Goal: Information Seeking & Learning: Check status

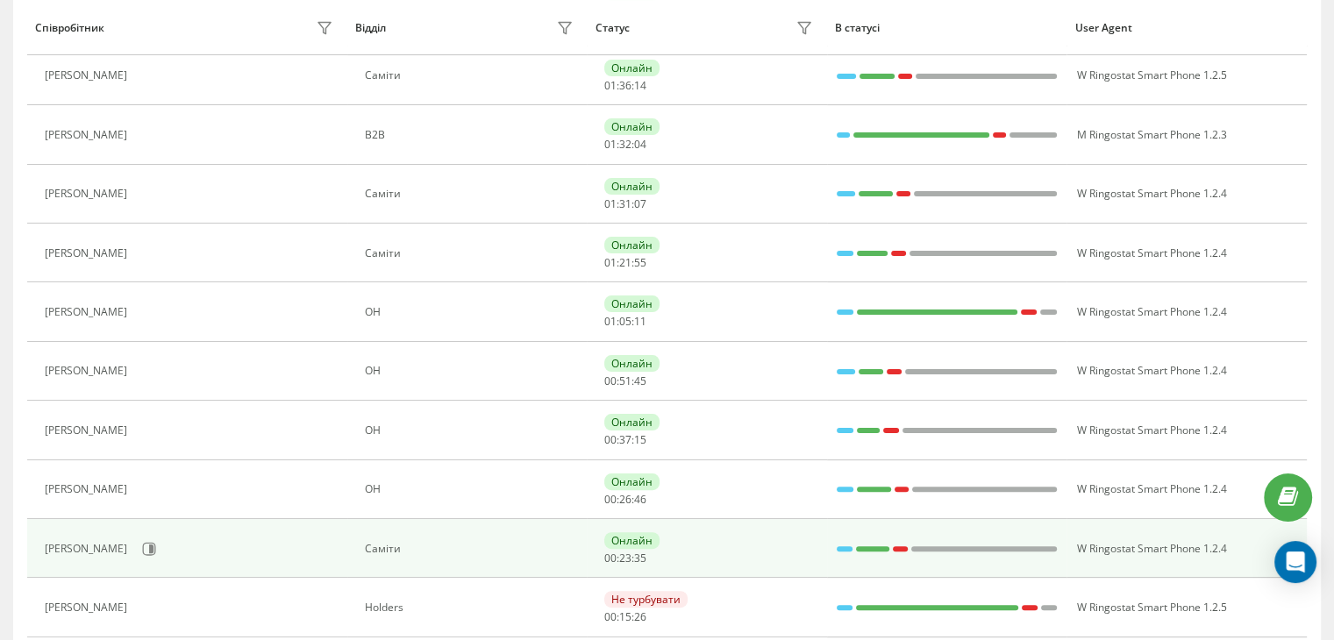
scroll to position [232, 0]
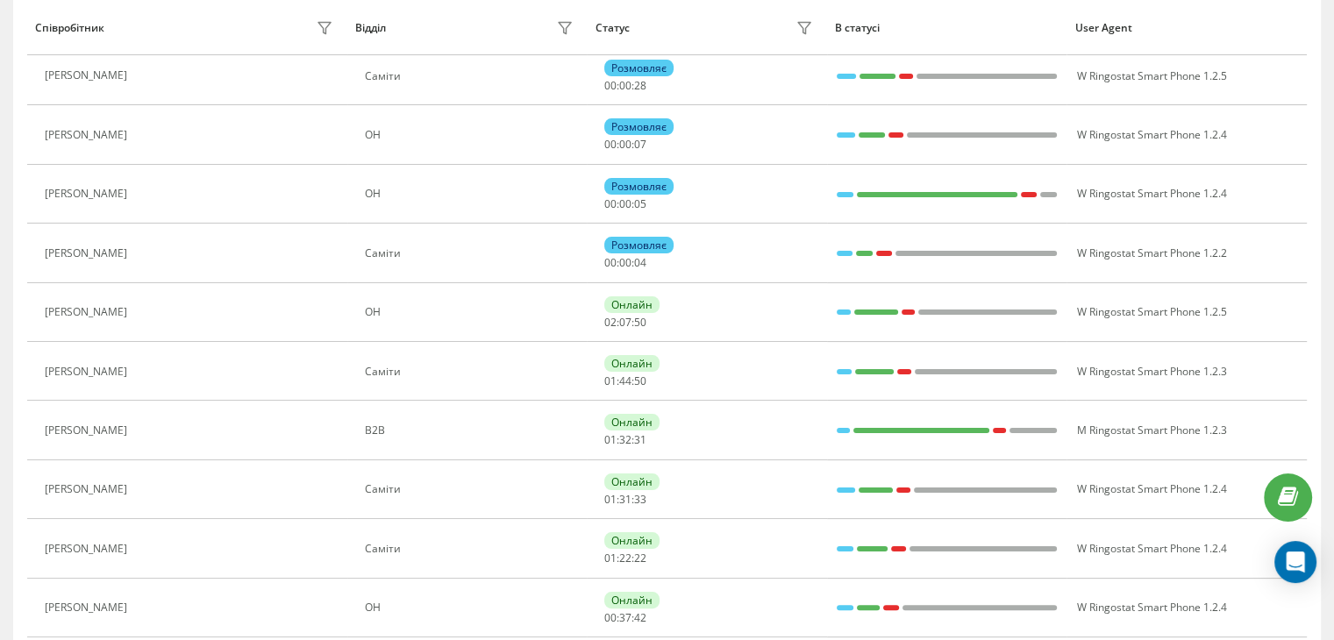
click at [270, 39] on div "Співробітник" at bounding box center [186, 28] width 303 height 28
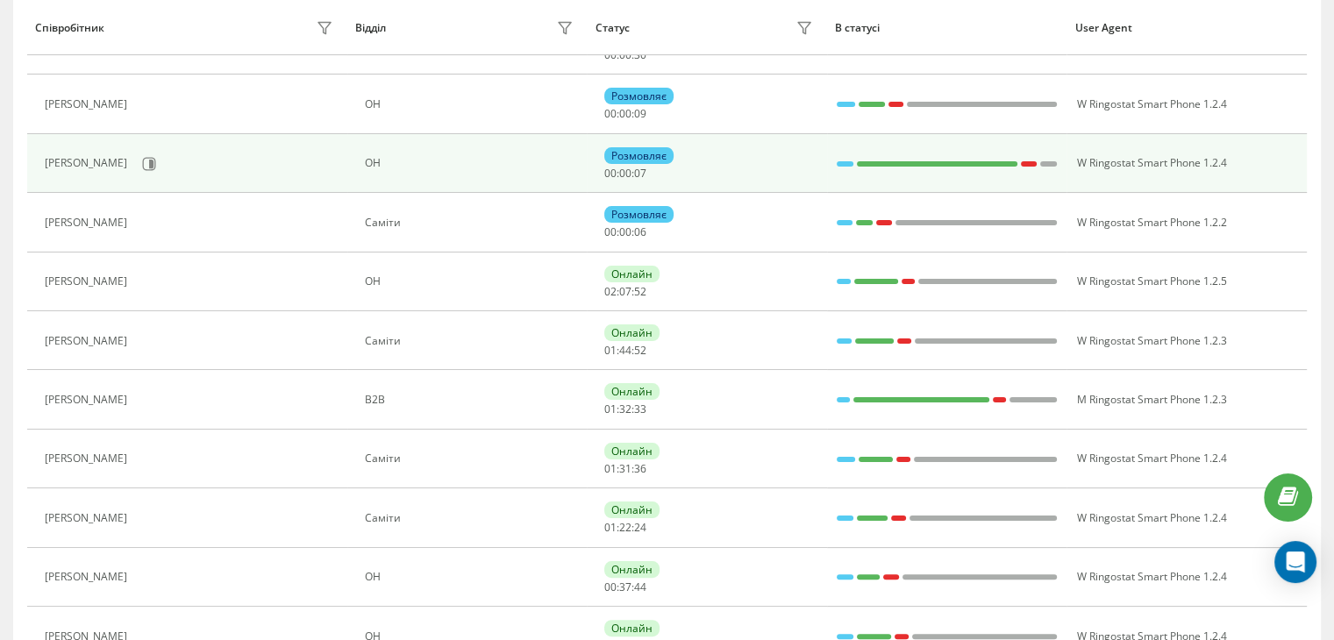
scroll to position [439, 0]
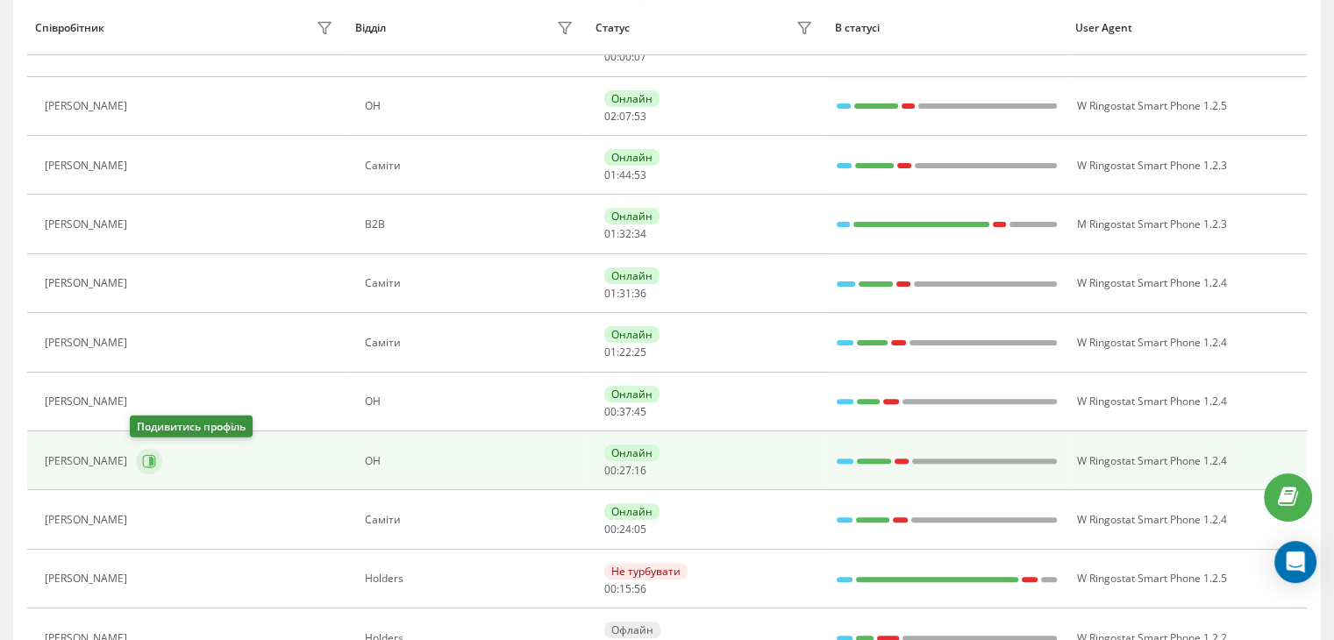
click at [149, 459] on icon at bounding box center [151, 461] width 4 height 9
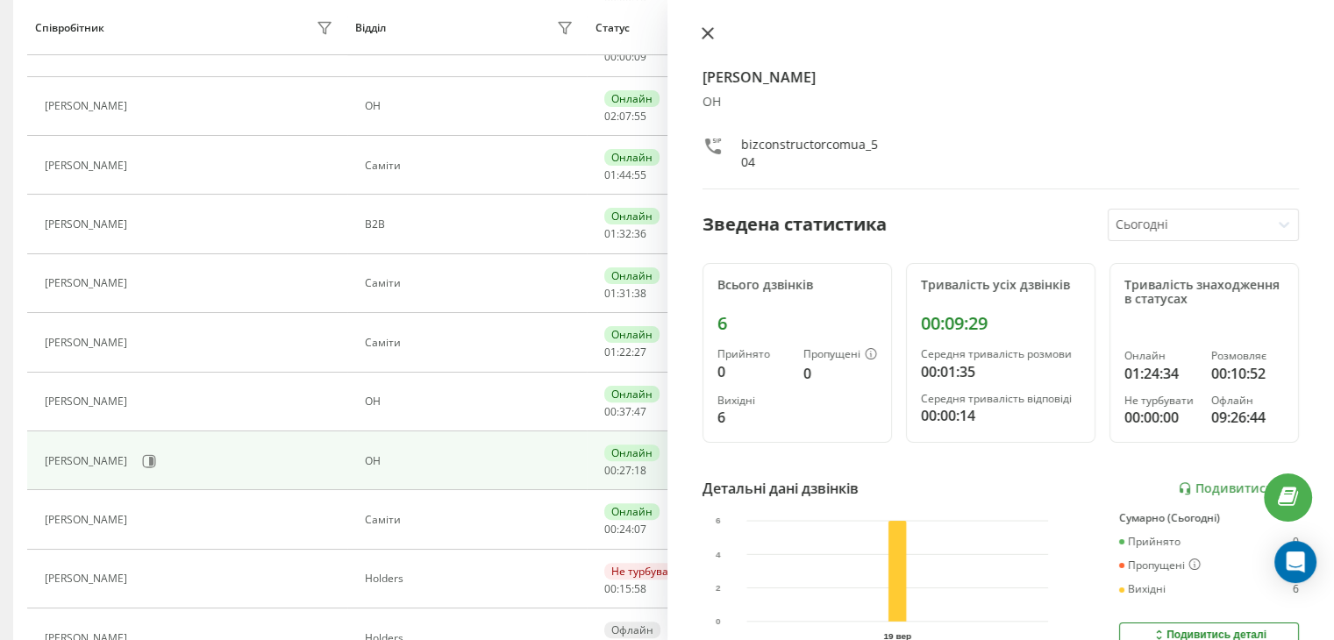
click at [712, 35] on icon at bounding box center [708, 33] width 12 height 12
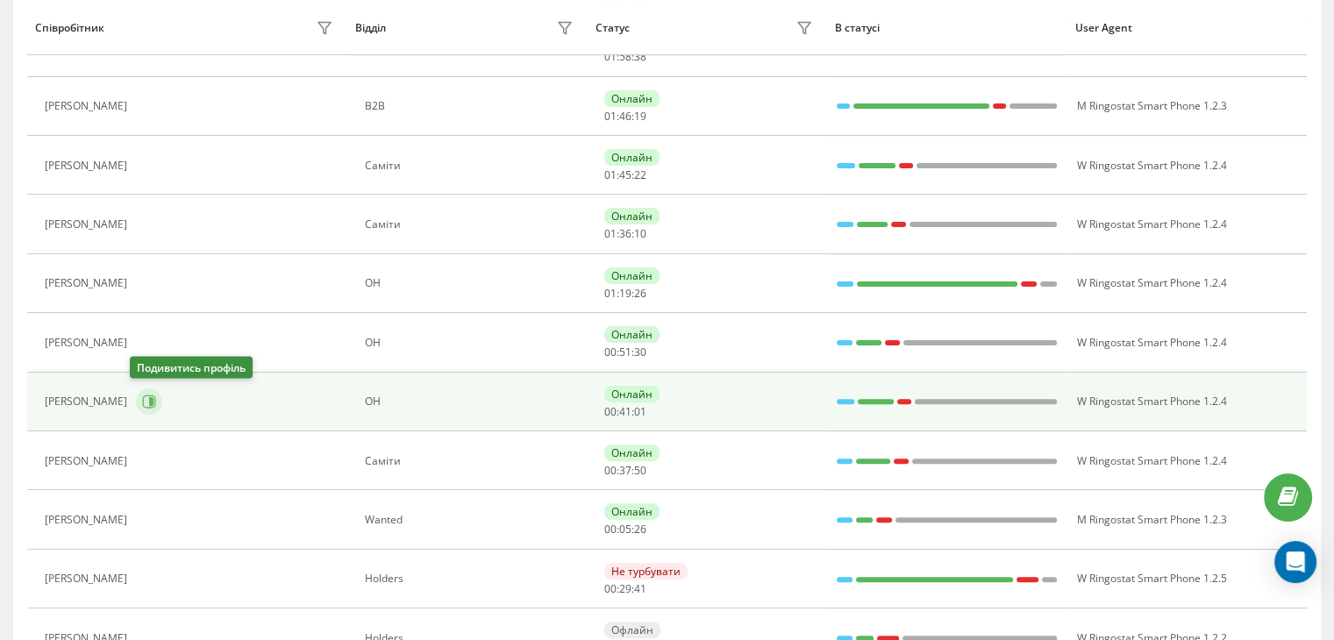
click at [136, 394] on button at bounding box center [149, 402] width 26 height 26
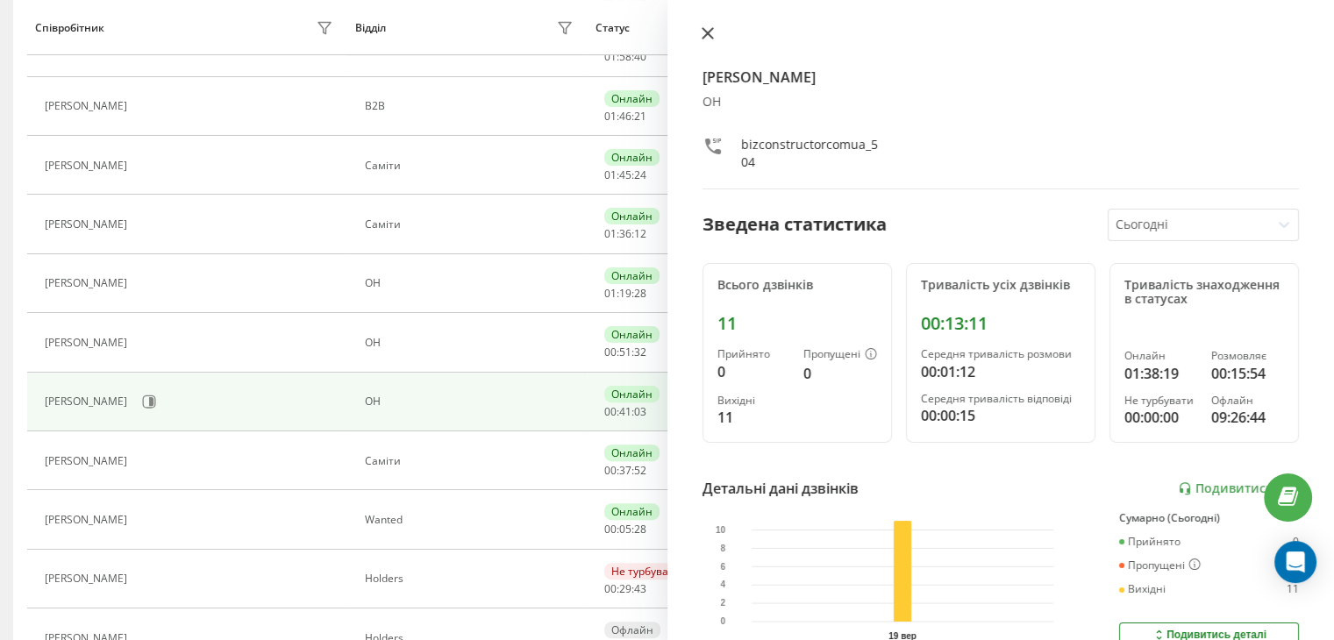
click at [709, 32] on icon at bounding box center [707, 33] width 11 height 11
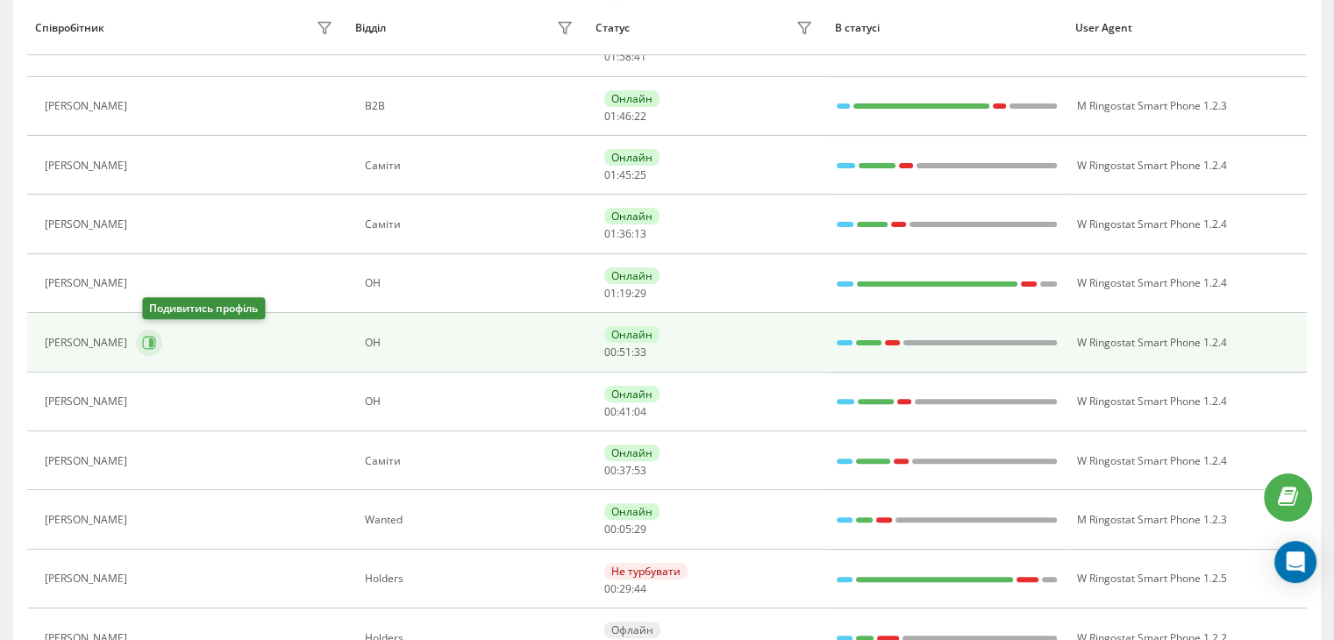
click at [153, 341] on icon at bounding box center [151, 343] width 4 height 9
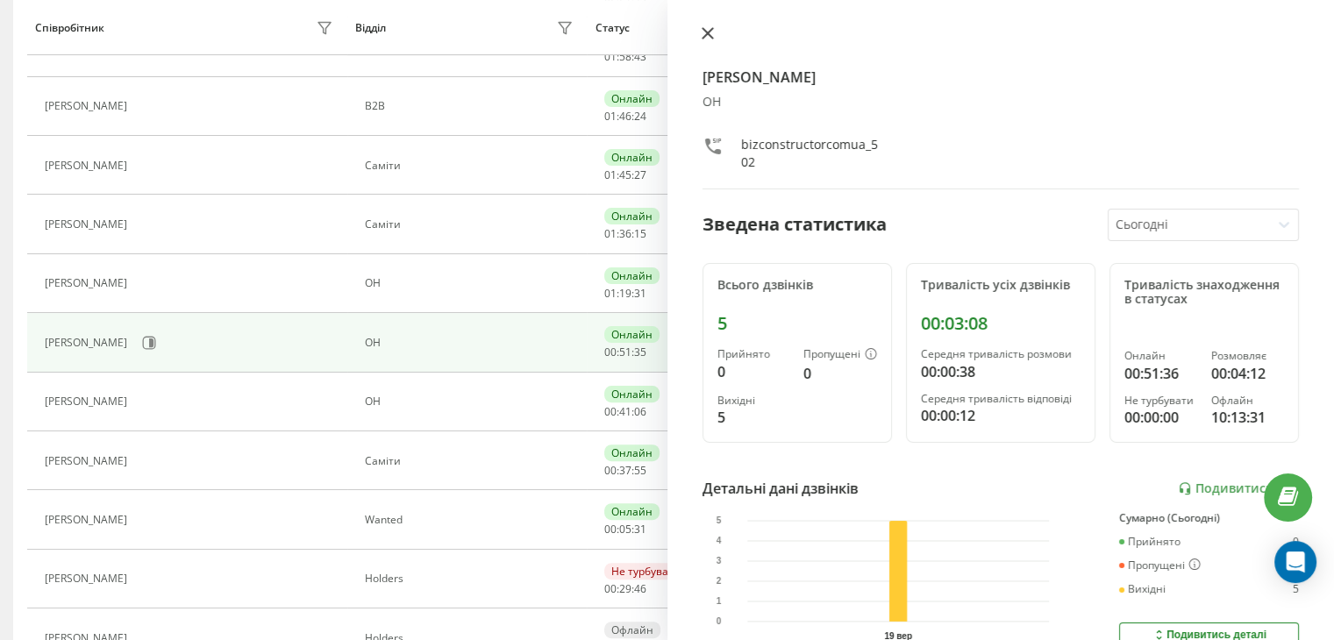
click at [702, 32] on icon at bounding box center [708, 33] width 12 height 12
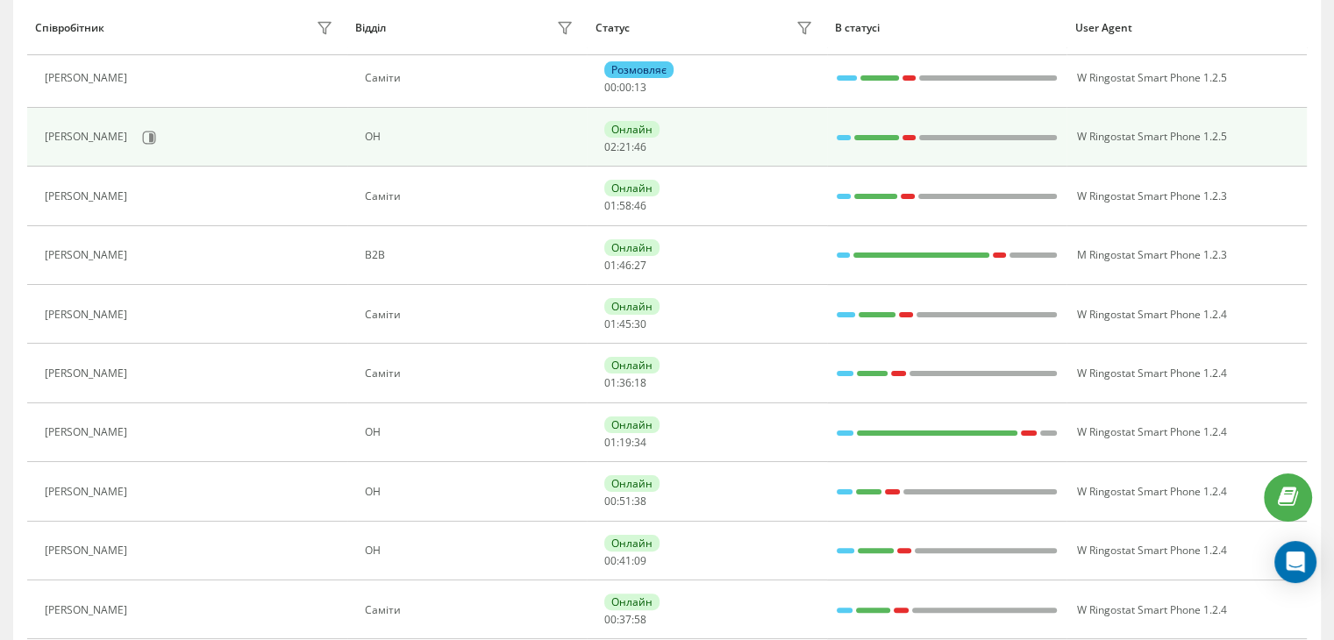
scroll to position [263, 0]
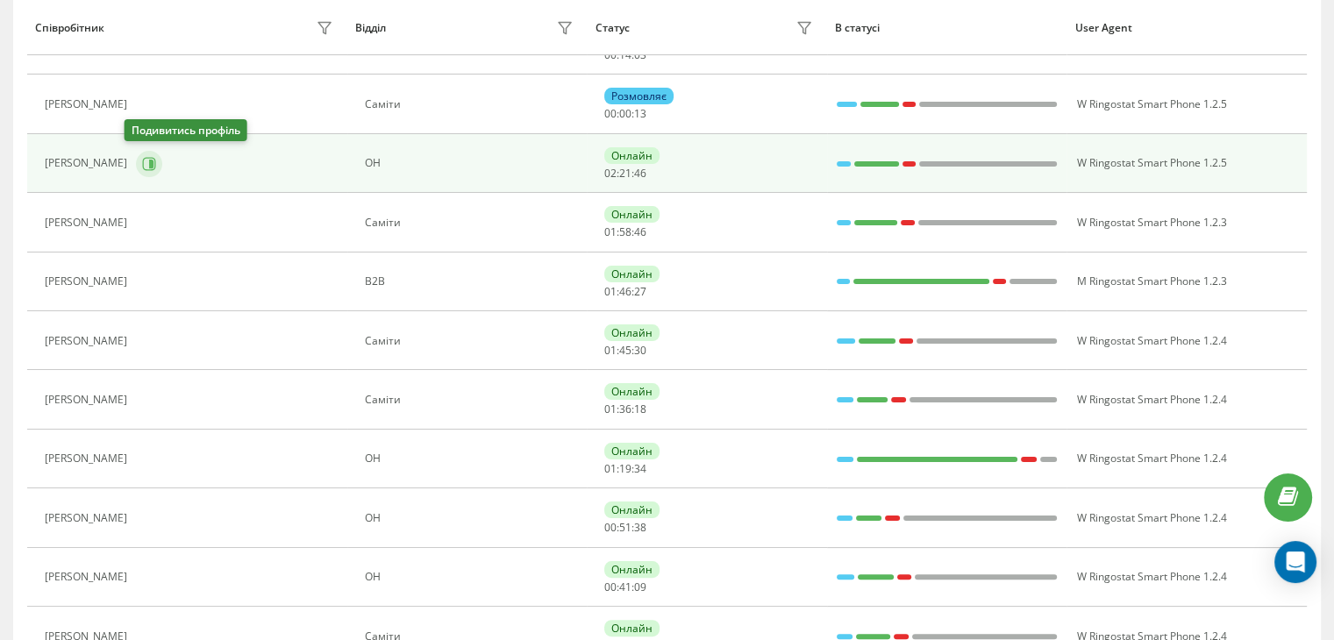
click at [142, 157] on icon at bounding box center [149, 164] width 14 height 14
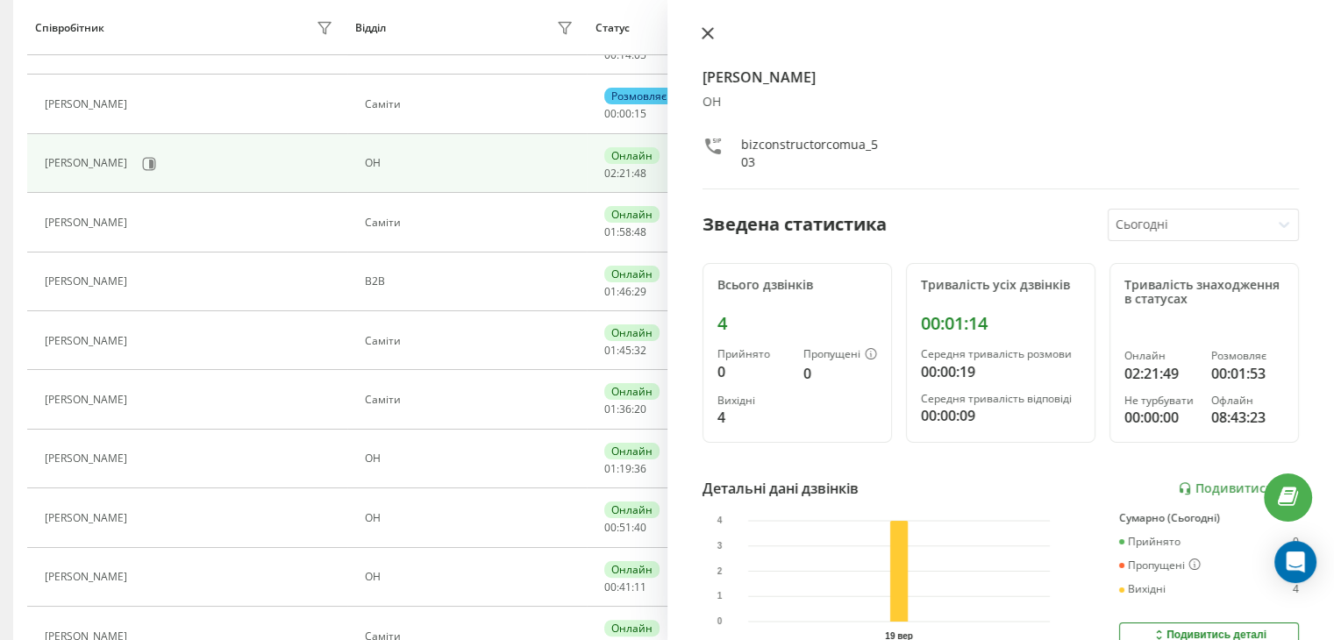
click at [707, 32] on icon at bounding box center [708, 33] width 12 height 12
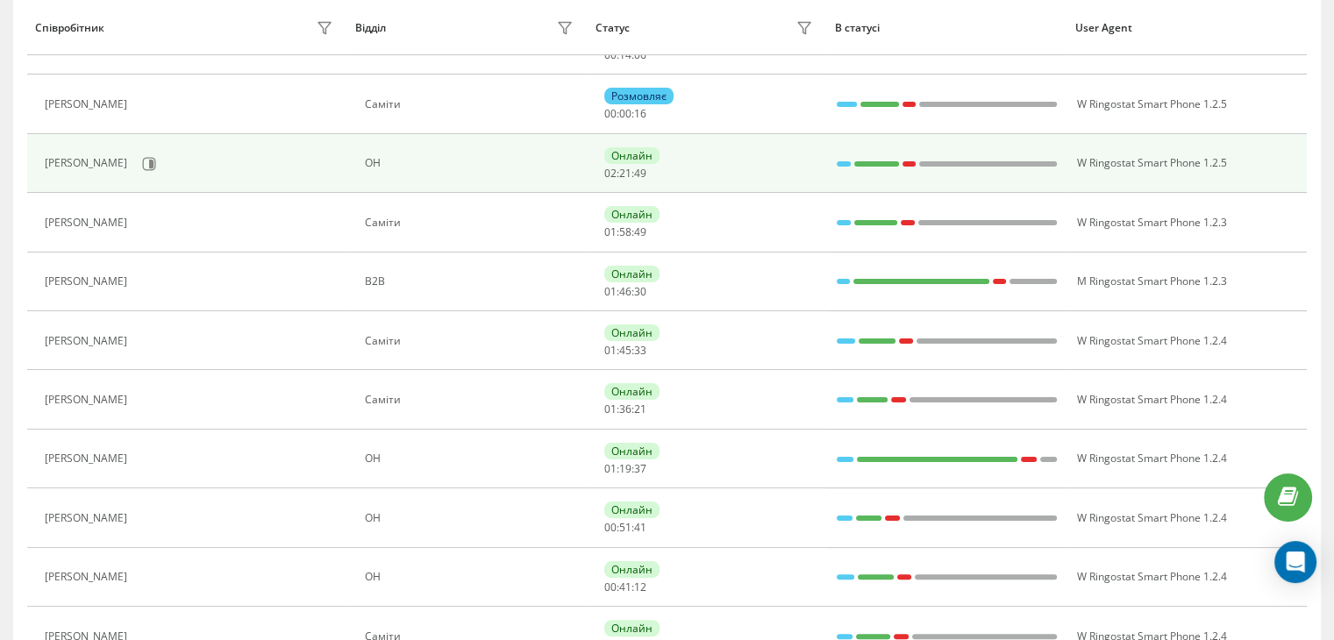
scroll to position [88, 0]
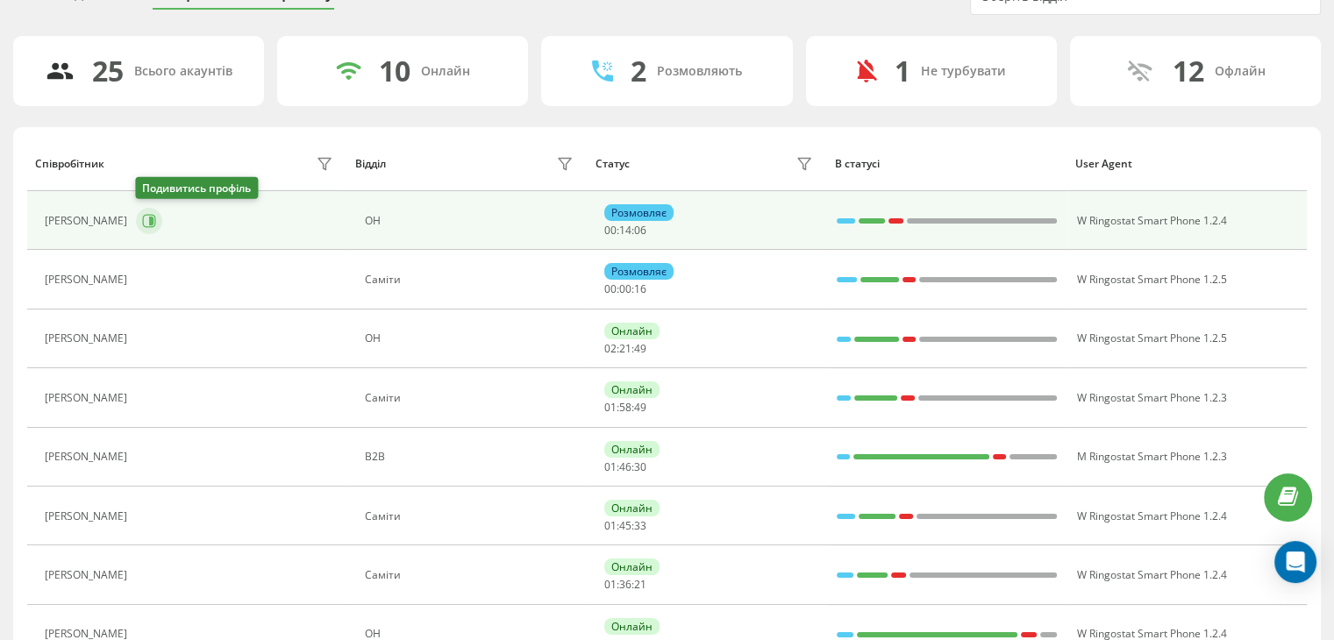
click at [143, 225] on icon at bounding box center [149, 220] width 13 height 13
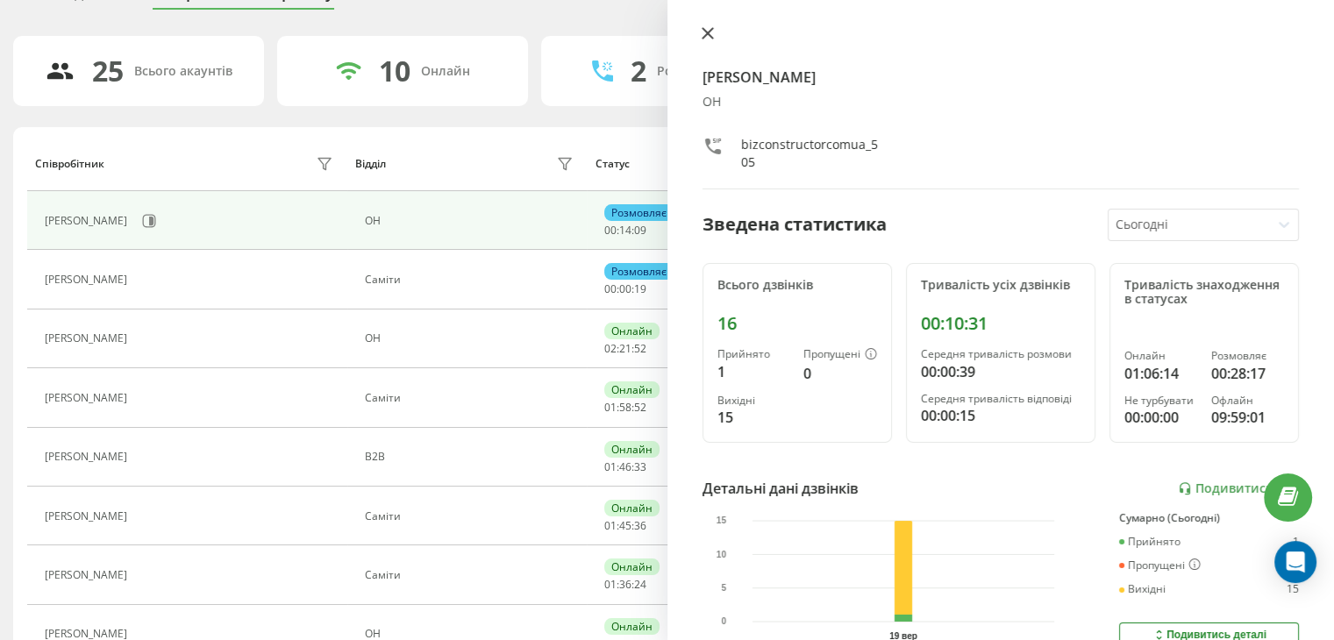
click at [705, 35] on icon at bounding box center [707, 33] width 11 height 11
